Goal: Task Accomplishment & Management: Use online tool/utility

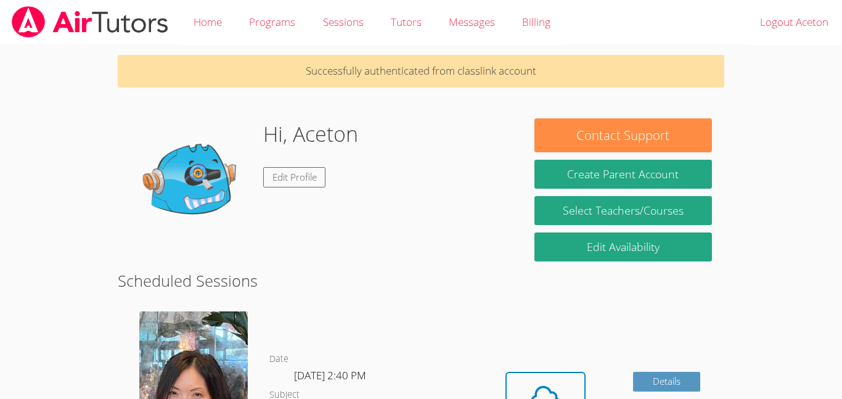
click at [574, 277] on h2 "Scheduled Sessions" at bounding box center [421, 280] width 607 height 23
click at [525, 380] on span at bounding box center [545, 397] width 63 height 35
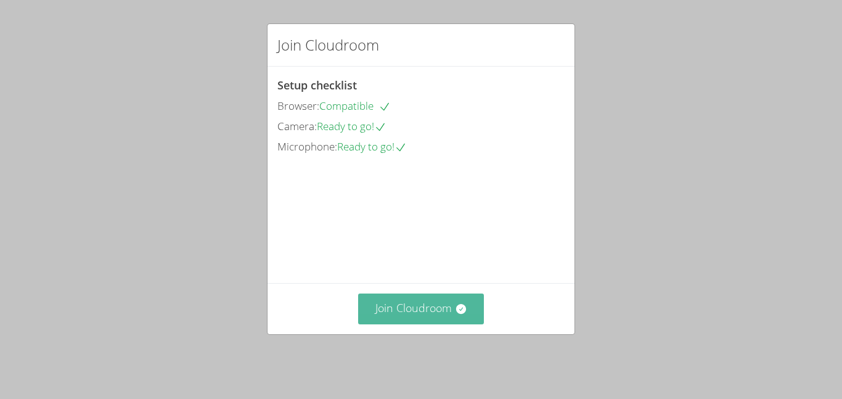
click at [449, 324] on button "Join Cloudroom" at bounding box center [421, 309] width 126 height 30
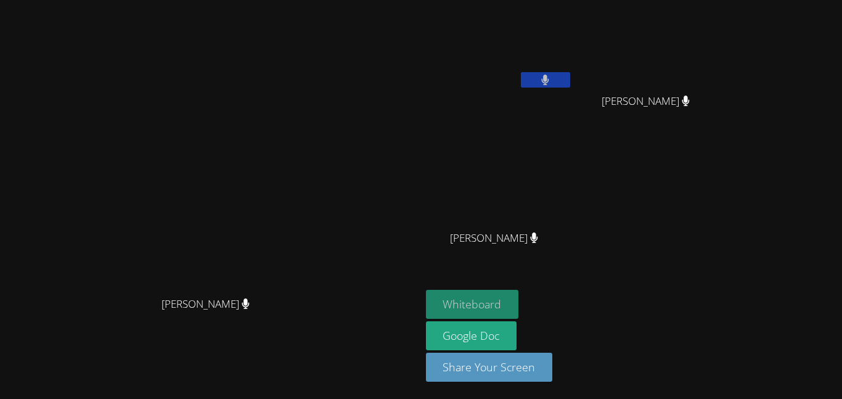
click at [519, 309] on button "Whiteboard" at bounding box center [472, 304] width 93 height 29
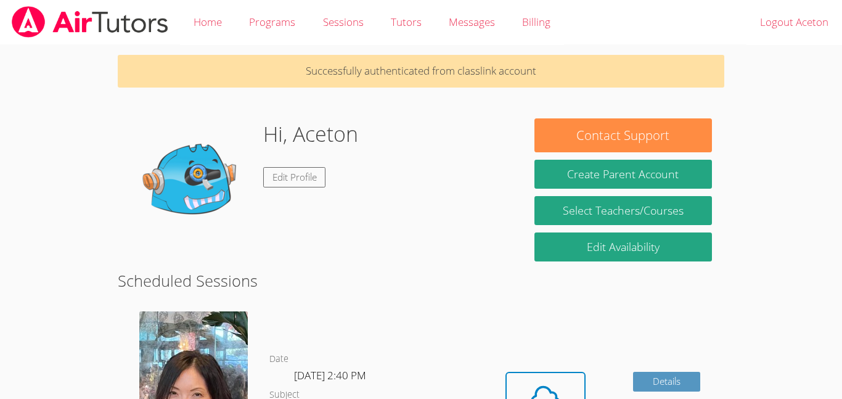
click at [839, 101] on body "Home Programs Sessions Tutors Messages Billing Logout Aceton Successfully authe…" at bounding box center [421, 199] width 842 height 399
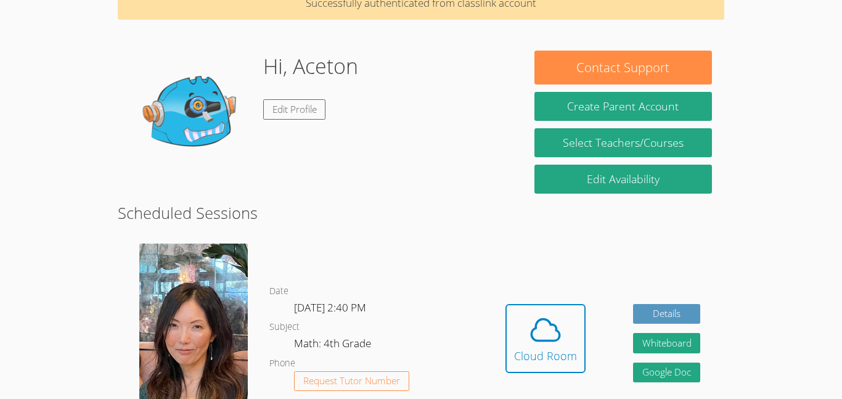
scroll to position [68, 0]
click at [546, 350] on div "Cloud Room" at bounding box center [545, 355] width 63 height 17
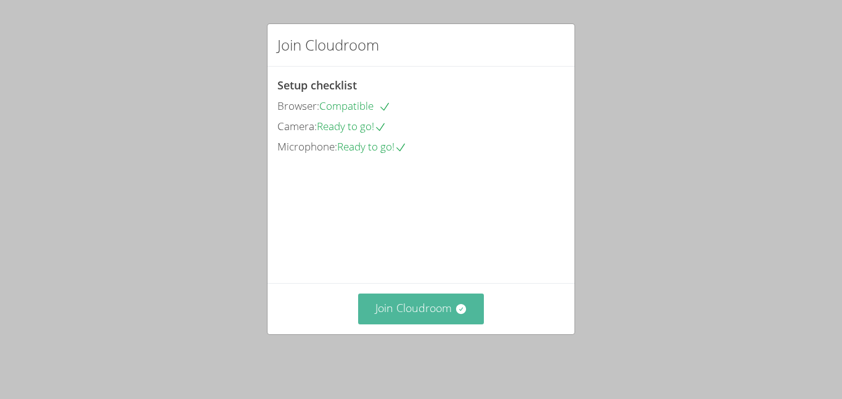
click at [384, 306] on button "Join Cloudroom" at bounding box center [421, 309] width 126 height 30
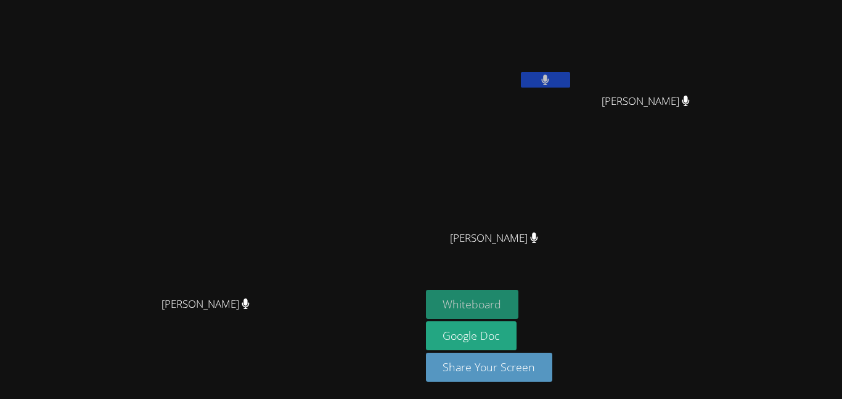
click at [519, 302] on button "Whiteboard" at bounding box center [472, 304] width 93 height 29
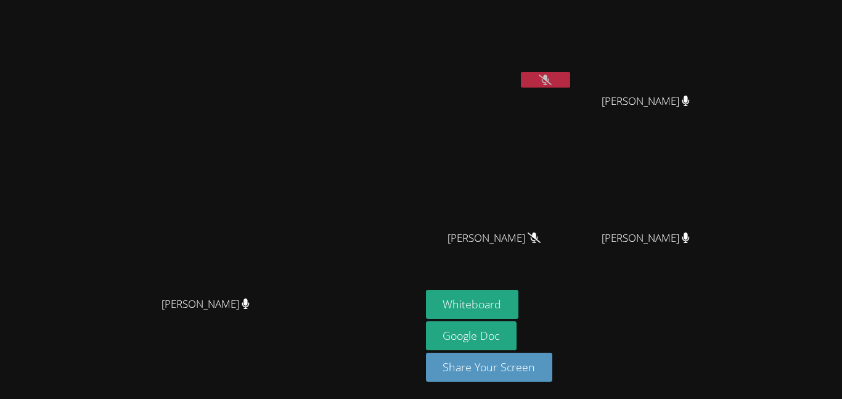
click at [570, 85] on button at bounding box center [545, 79] width 49 height 15
click at [549, 76] on icon at bounding box center [545, 80] width 8 height 10
click at [565, 74] on button at bounding box center [545, 79] width 49 height 15
click at [570, 86] on button at bounding box center [545, 79] width 49 height 15
click at [552, 80] on icon at bounding box center [545, 80] width 13 height 10
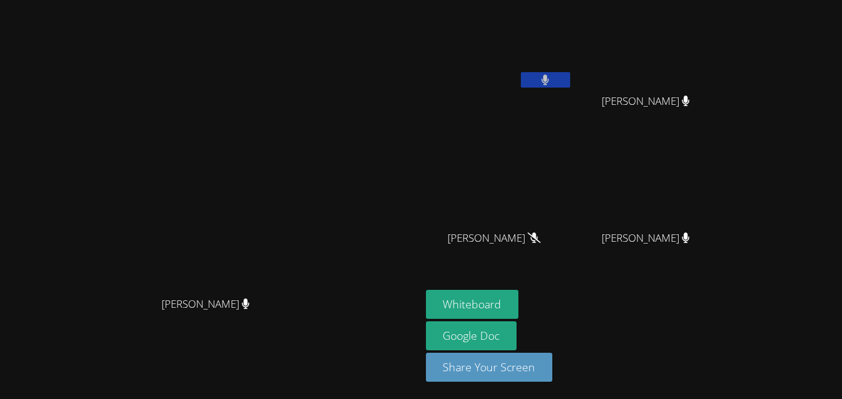
click at [570, 78] on button at bounding box center [545, 79] width 49 height 15
click at [570, 86] on button at bounding box center [545, 79] width 49 height 15
click at [570, 83] on button at bounding box center [545, 79] width 49 height 15
